Goal: Information Seeking & Learning: Find specific fact

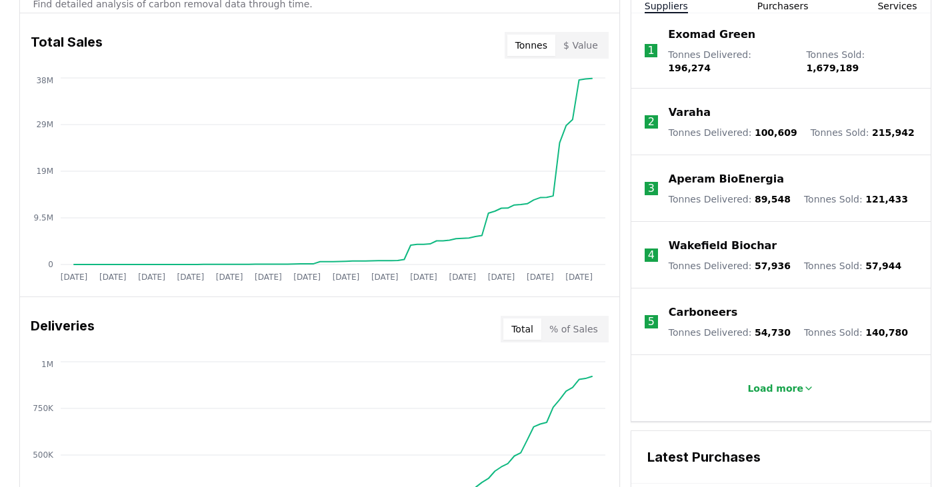
scroll to position [533, 0]
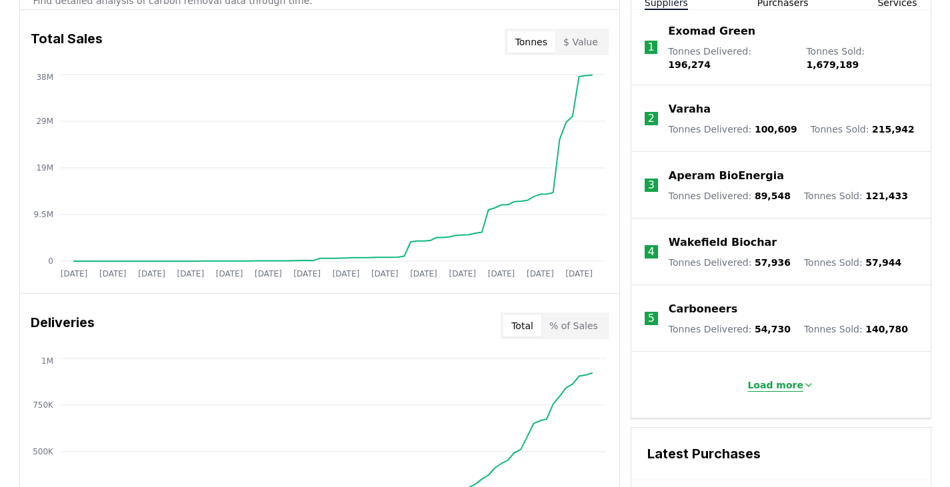
click at [796, 379] on p "Load more" at bounding box center [775, 385] width 56 height 13
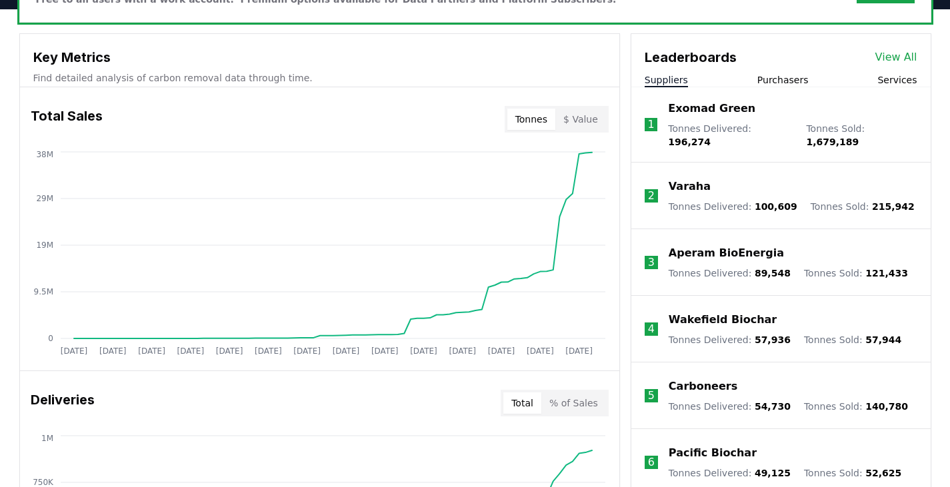
scroll to position [400, 0]
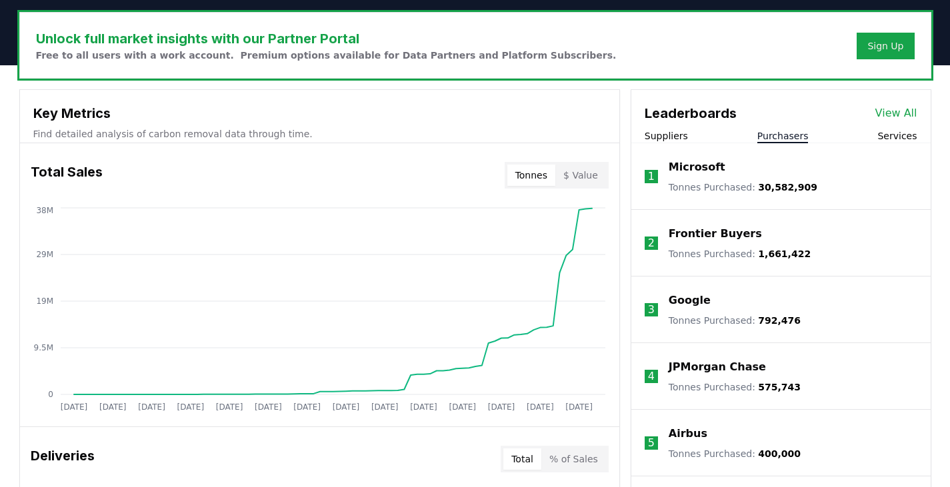
click at [785, 140] on button "Purchasers" at bounding box center [782, 135] width 51 height 13
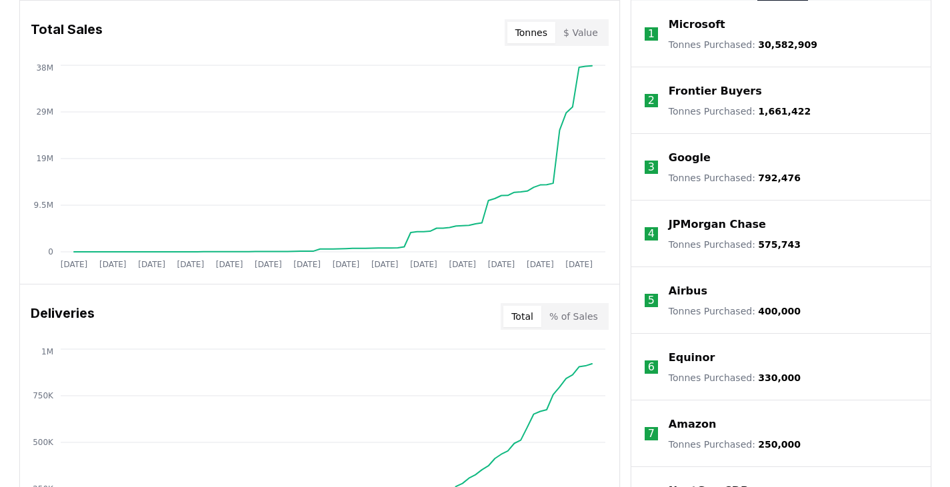
scroll to position [333, 0]
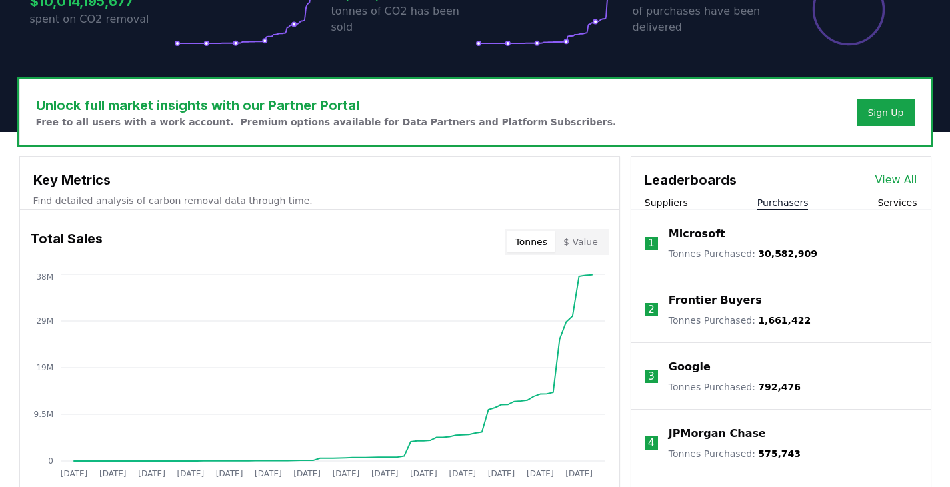
click at [888, 183] on link "View All" at bounding box center [896, 180] width 42 height 16
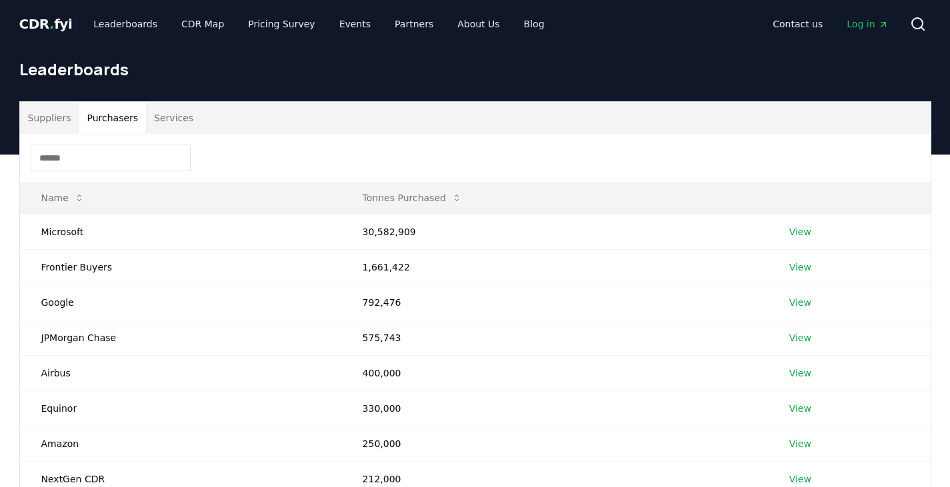
click at [108, 115] on button "Purchasers" at bounding box center [112, 118] width 67 height 32
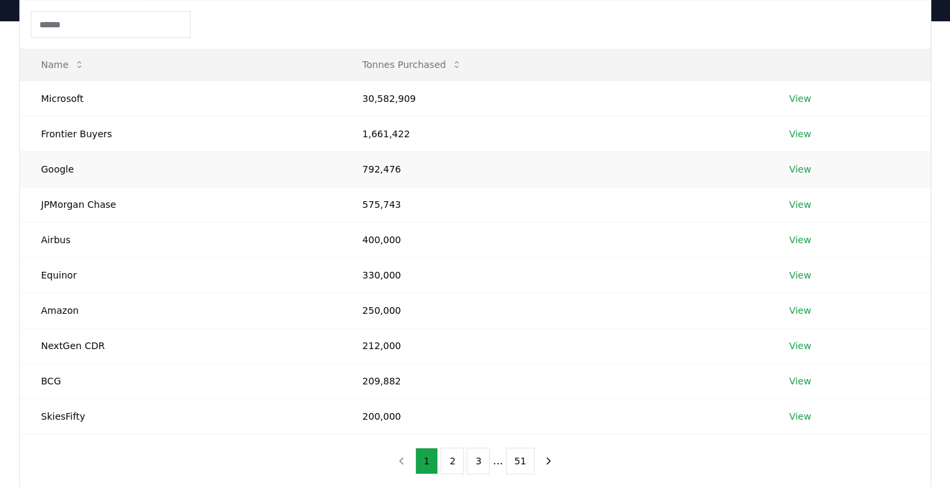
scroll to position [267, 0]
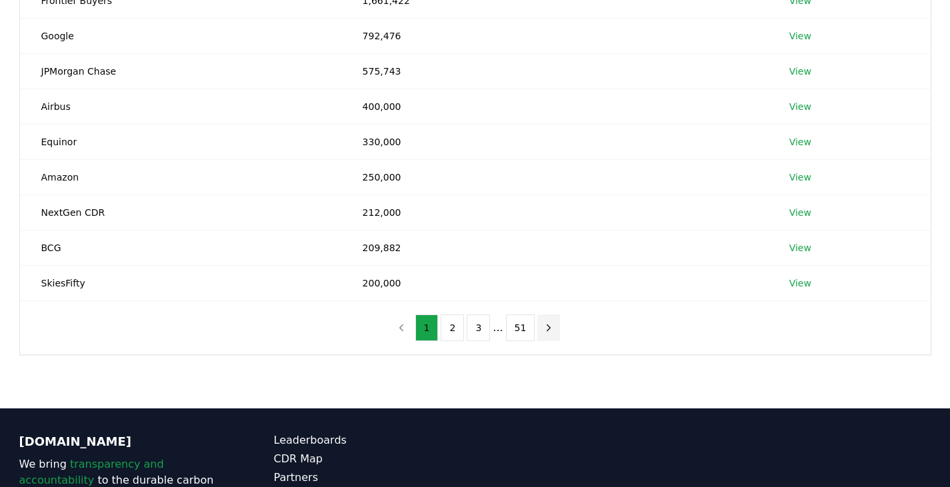
click at [542, 328] on icon "next page" at bounding box center [548, 328] width 12 height 12
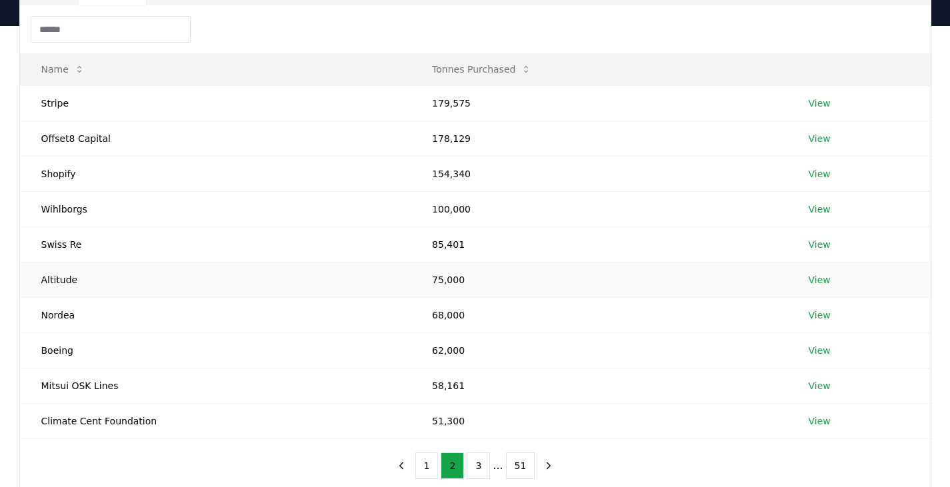
scroll to position [200, 0]
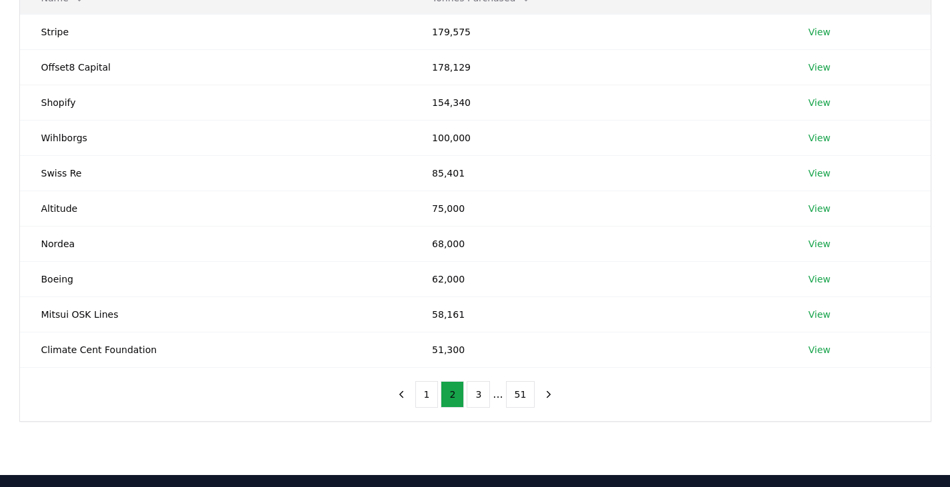
click at [544, 400] on icon "next page" at bounding box center [548, 395] width 12 height 12
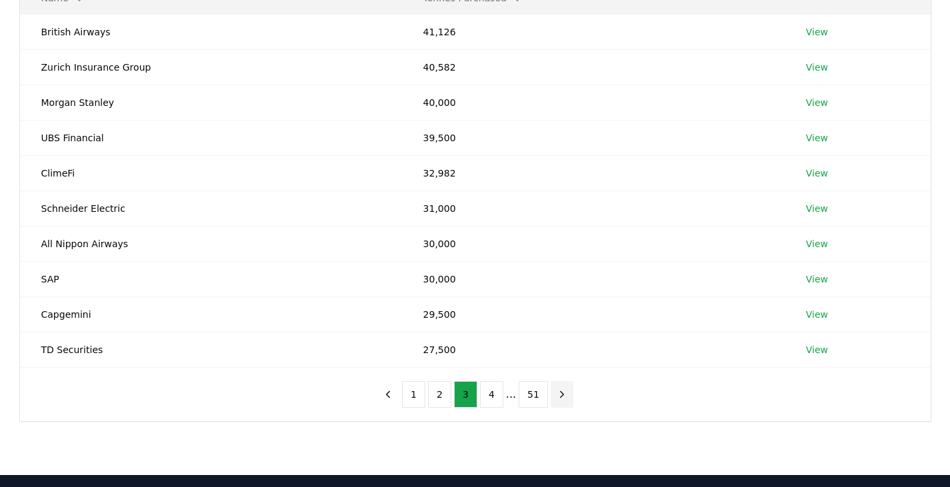
click at [556, 397] on icon "next page" at bounding box center [562, 395] width 12 height 12
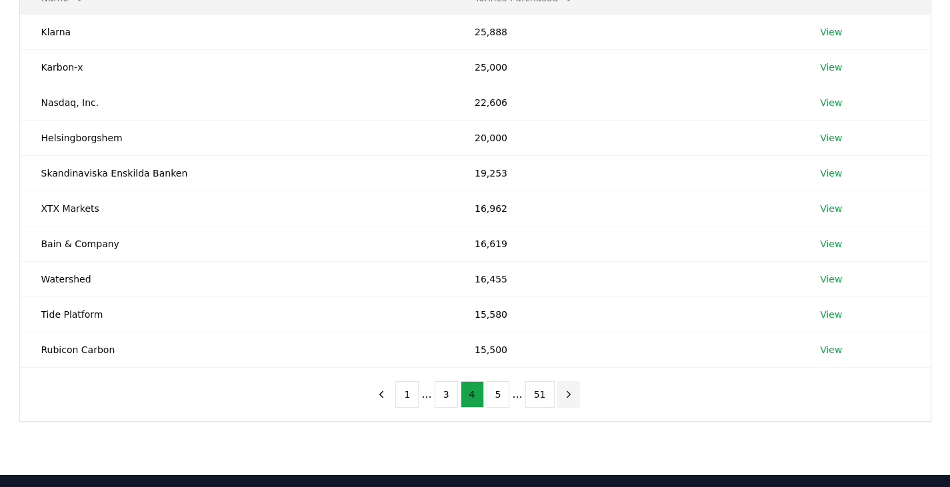
click at [564, 395] on icon "next page" at bounding box center [568, 395] width 12 height 12
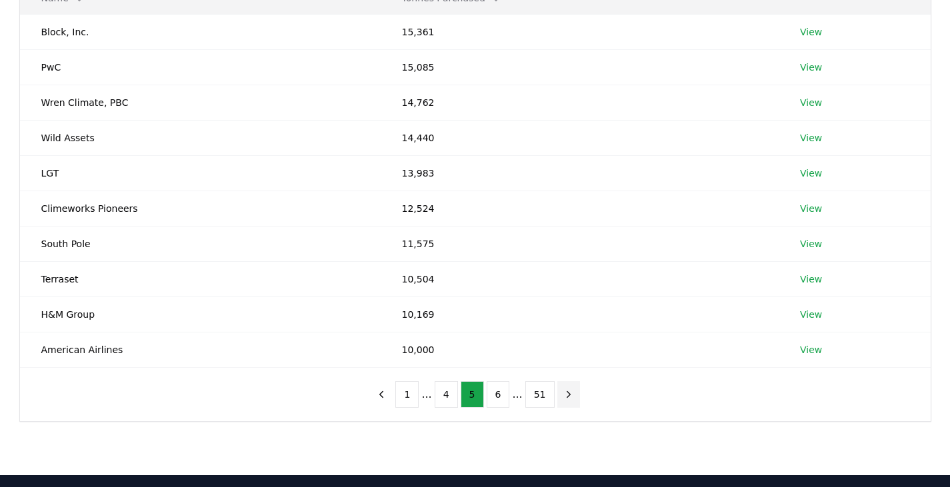
click at [566, 392] on icon "next page" at bounding box center [567, 394] width 3 height 6
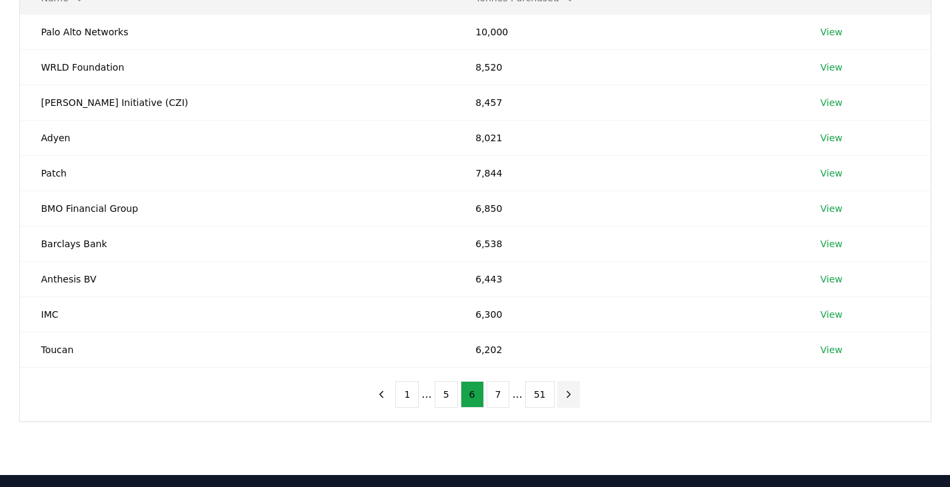
click at [564, 398] on icon "next page" at bounding box center [568, 395] width 12 height 12
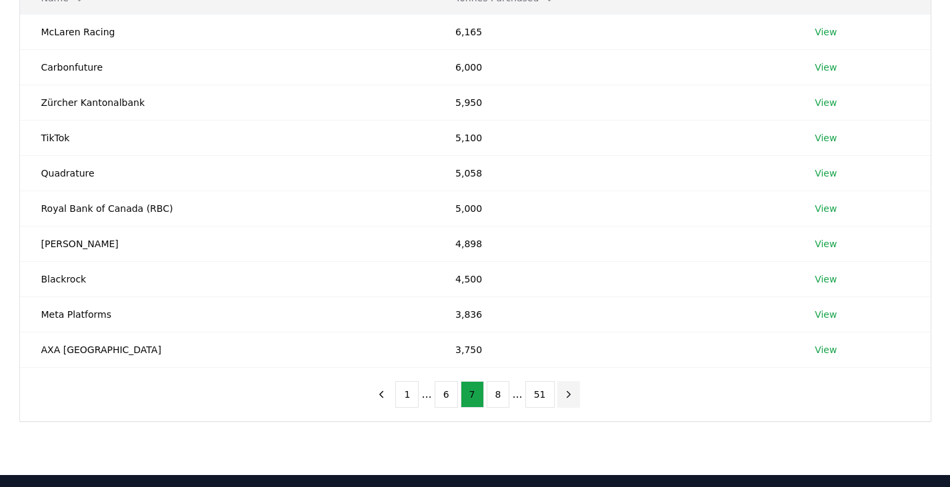
click at [566, 396] on icon "next page" at bounding box center [567, 394] width 3 height 6
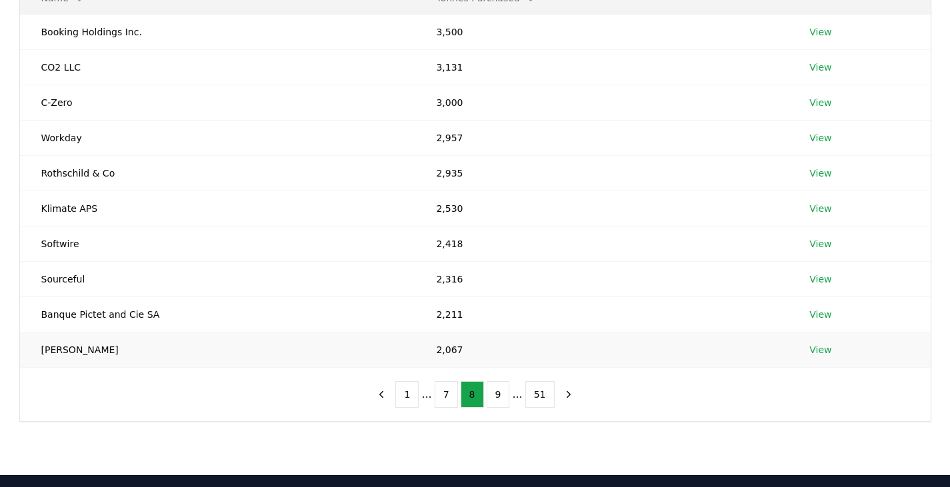
click at [821, 351] on link "View" at bounding box center [820, 349] width 22 height 13
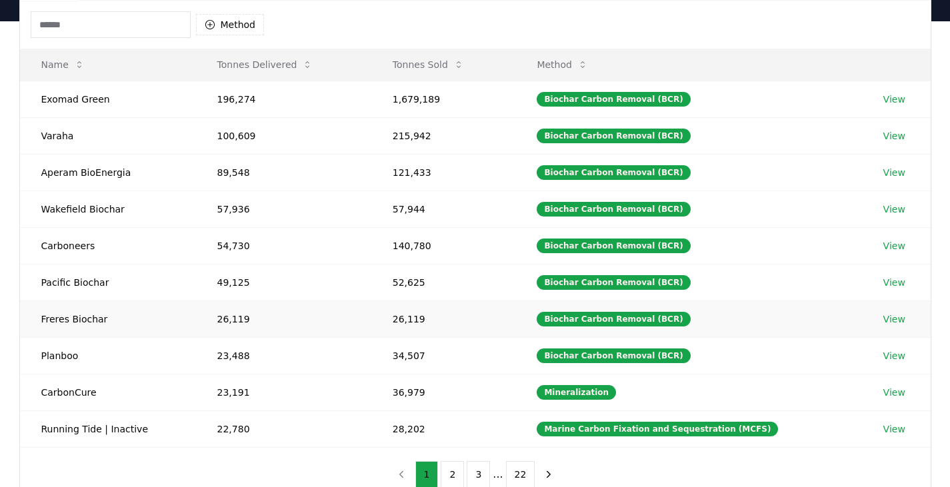
scroll to position [200, 0]
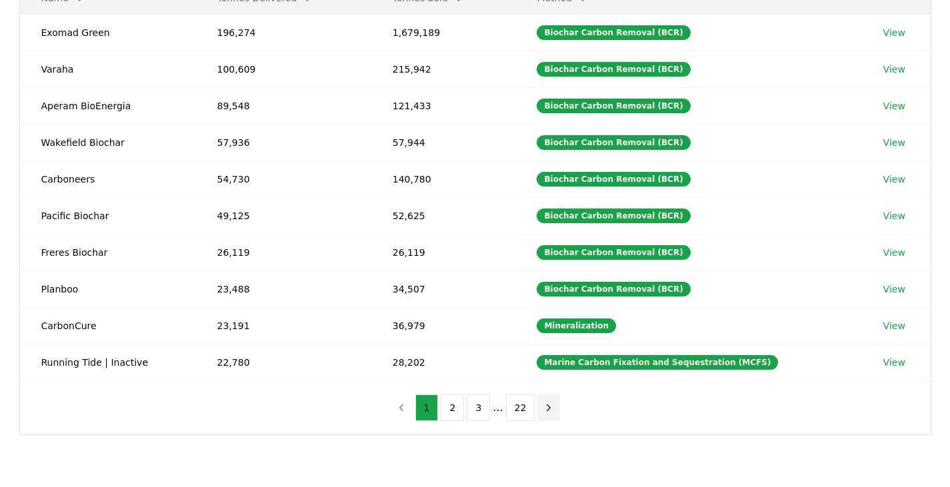
click at [545, 413] on icon "next page" at bounding box center [548, 408] width 12 height 12
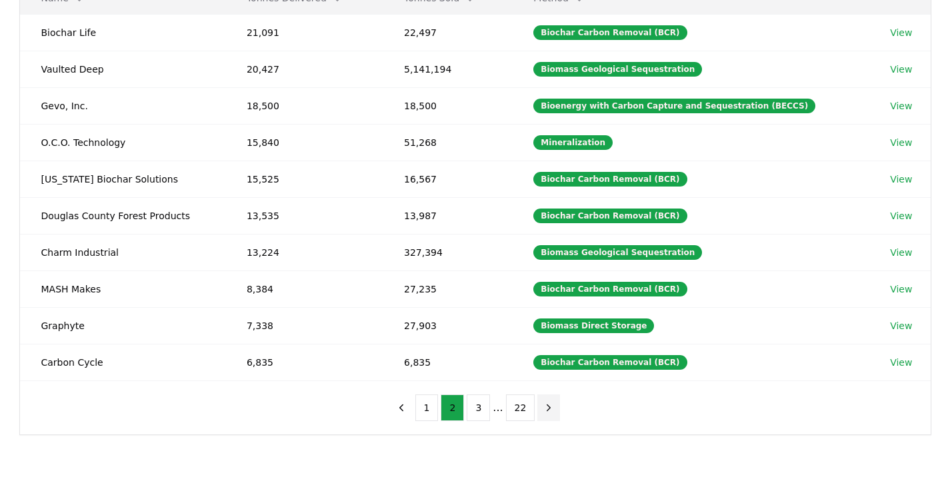
click at [545, 413] on icon "next page" at bounding box center [548, 408] width 12 height 12
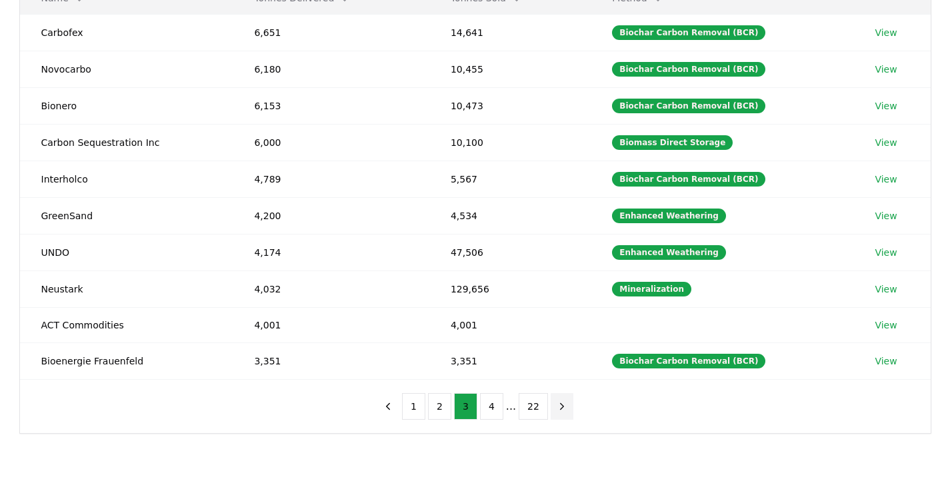
click at [558, 411] on icon "next page" at bounding box center [562, 407] width 12 height 12
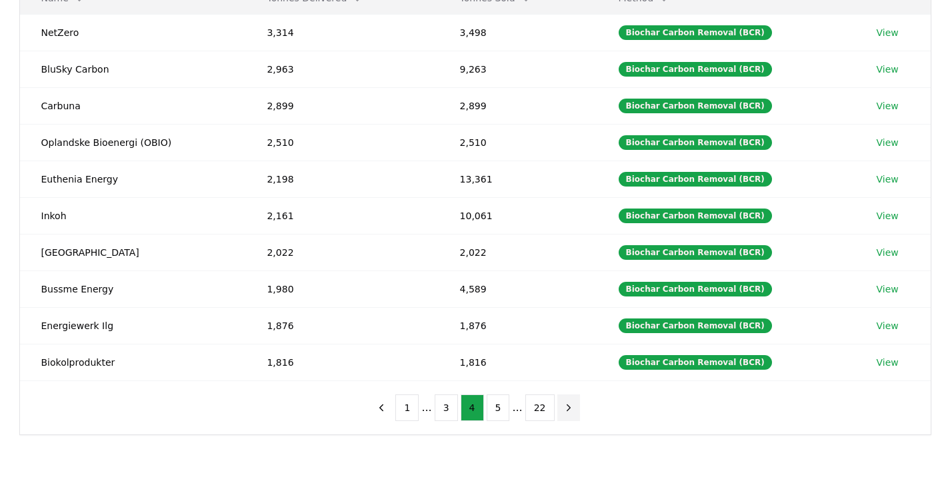
click at [564, 414] on button "next page" at bounding box center [568, 408] width 23 height 27
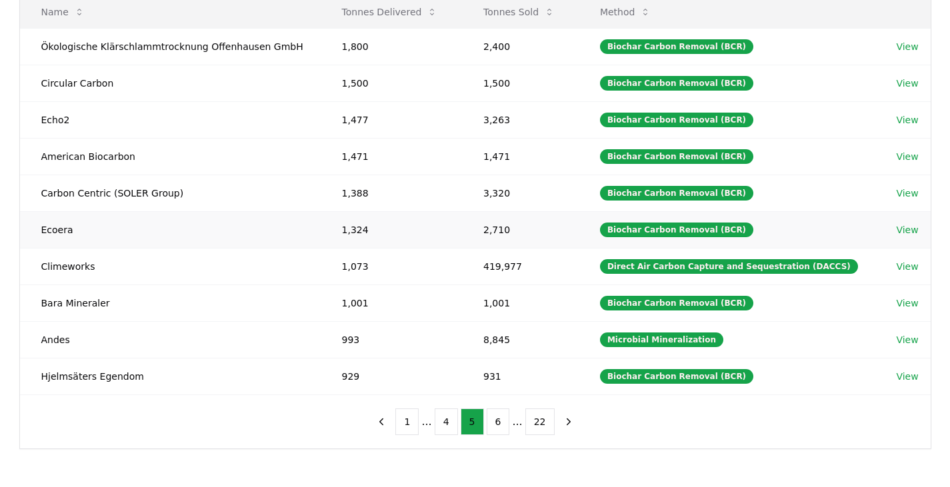
scroll to position [0, 0]
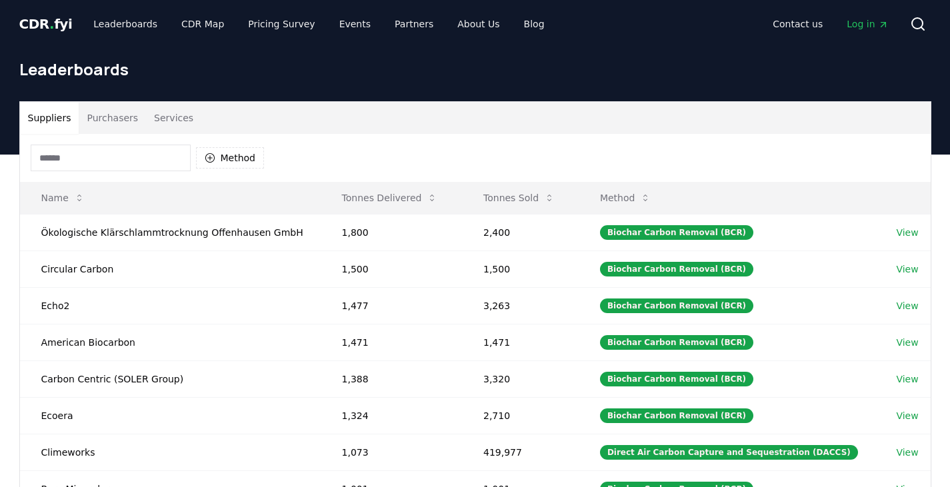
click at [109, 156] on input at bounding box center [111, 158] width 160 height 27
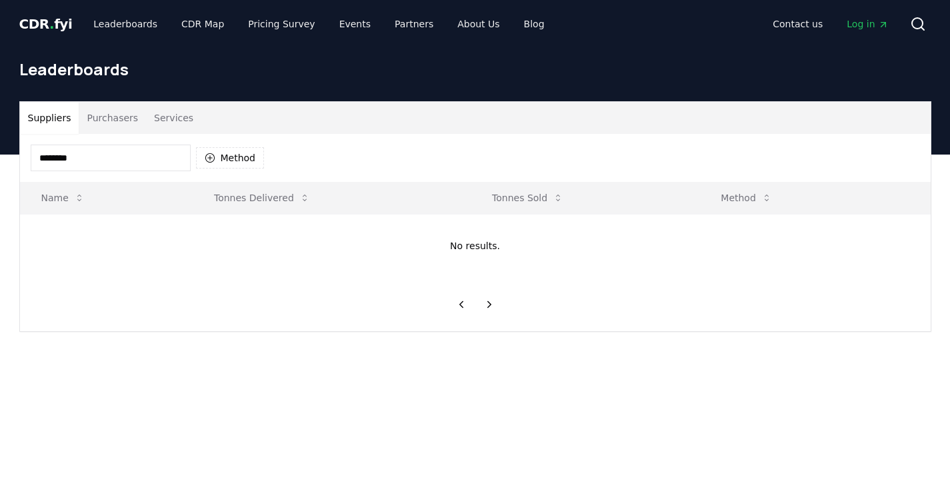
type input "********"
click at [526, 399] on main "Suppliers Purchasers Services ******** Method Name Tonnes Delivered Tonnes Sold…" at bounding box center [475, 398] width 950 height 487
click at [141, 162] on input "********" at bounding box center [111, 158] width 160 height 27
click at [113, 116] on button "Purchasers" at bounding box center [112, 118] width 67 height 32
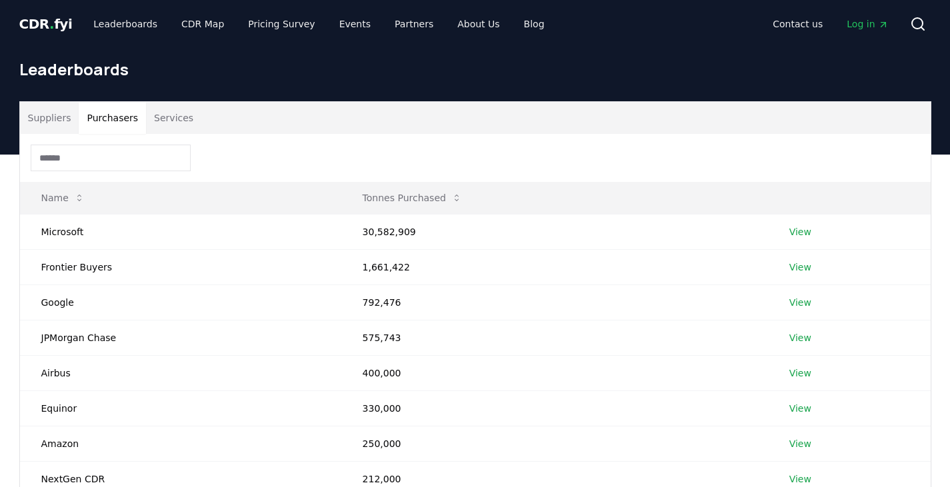
click at [105, 155] on input at bounding box center [111, 158] width 160 height 27
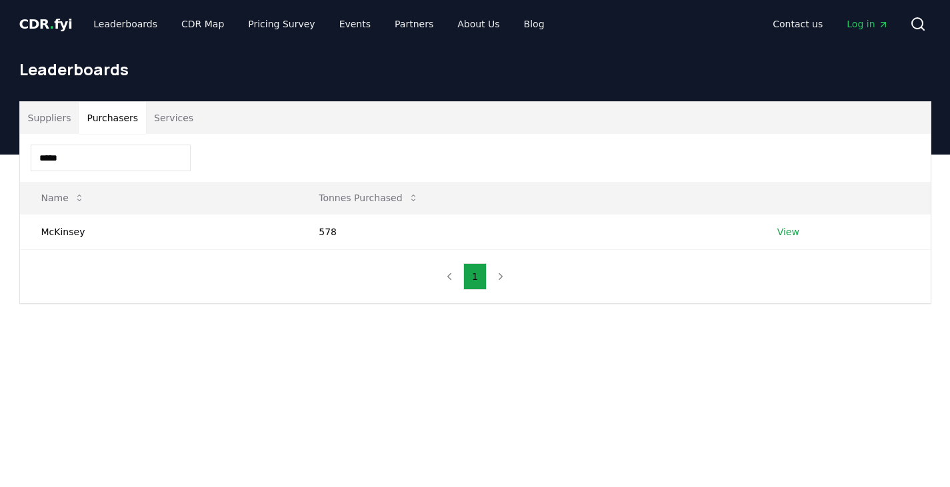
drag, startPoint x: 91, startPoint y: 161, endPoint x: 0, endPoint y: 163, distance: 90.7
click at [0, 163] on div "Suppliers Purchasers Services ***** Name Tonnes Purchased McKinsey 578 View 1" at bounding box center [475, 256] width 950 height 203
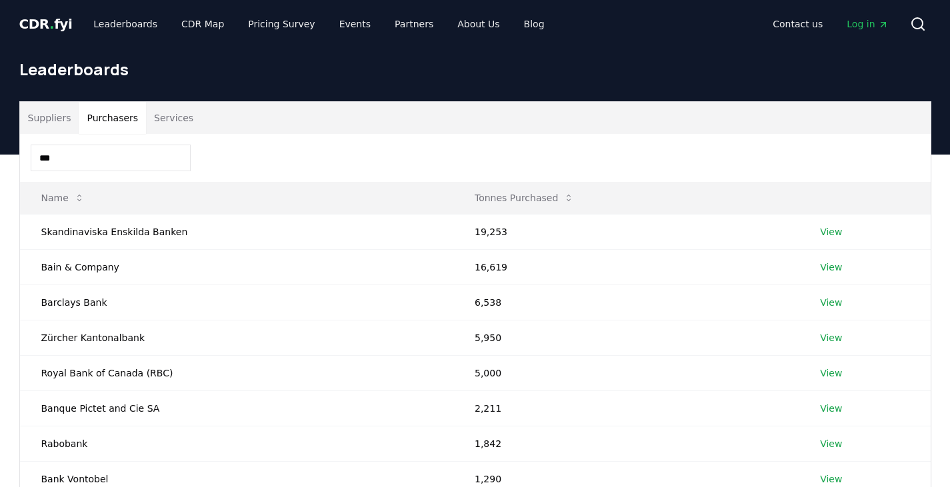
type input "****"
